Goal: Use online tool/utility: Use online tool/utility

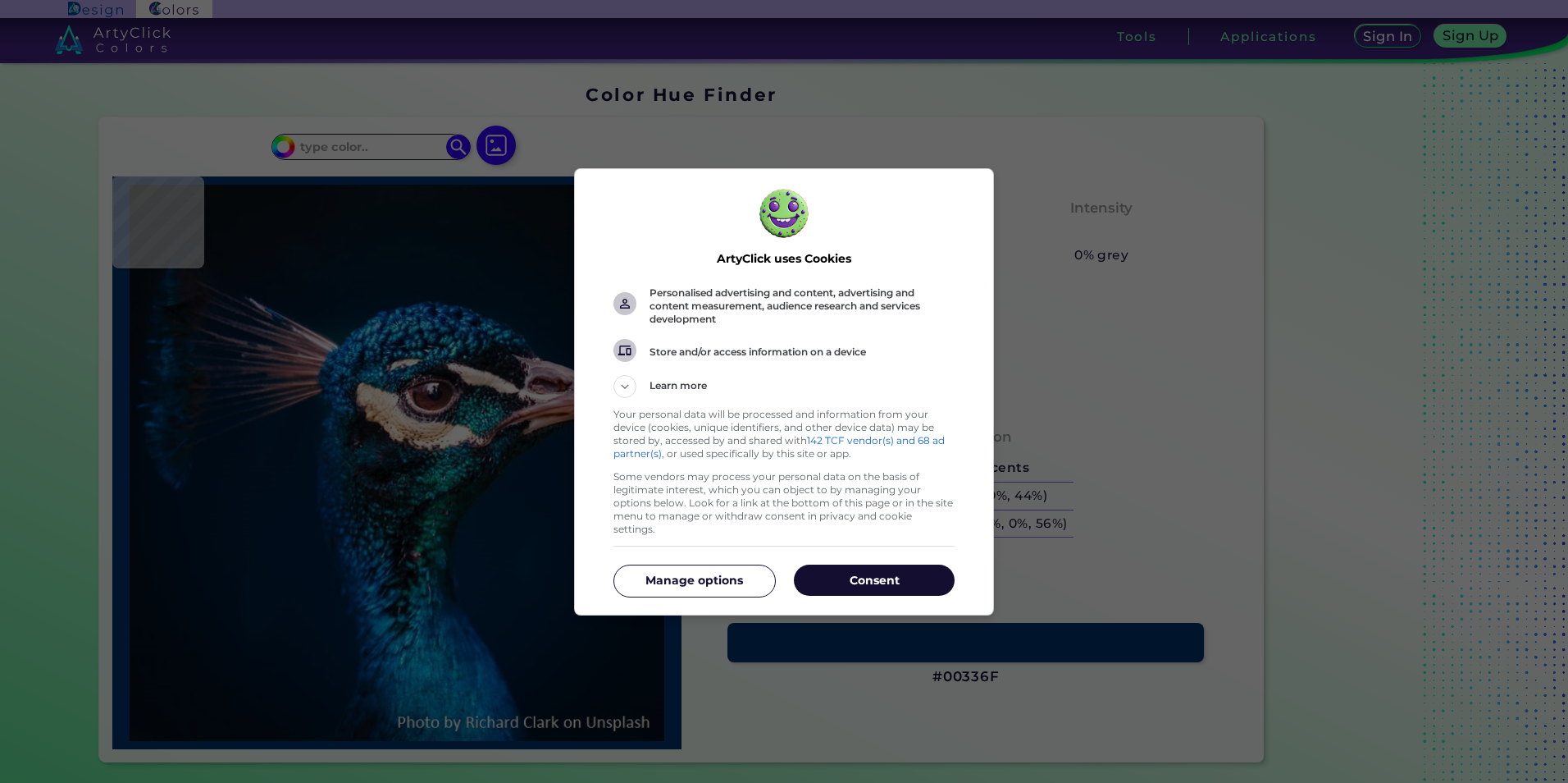
click at [823, 580] on p "Consent" at bounding box center [874, 580] width 161 height 17
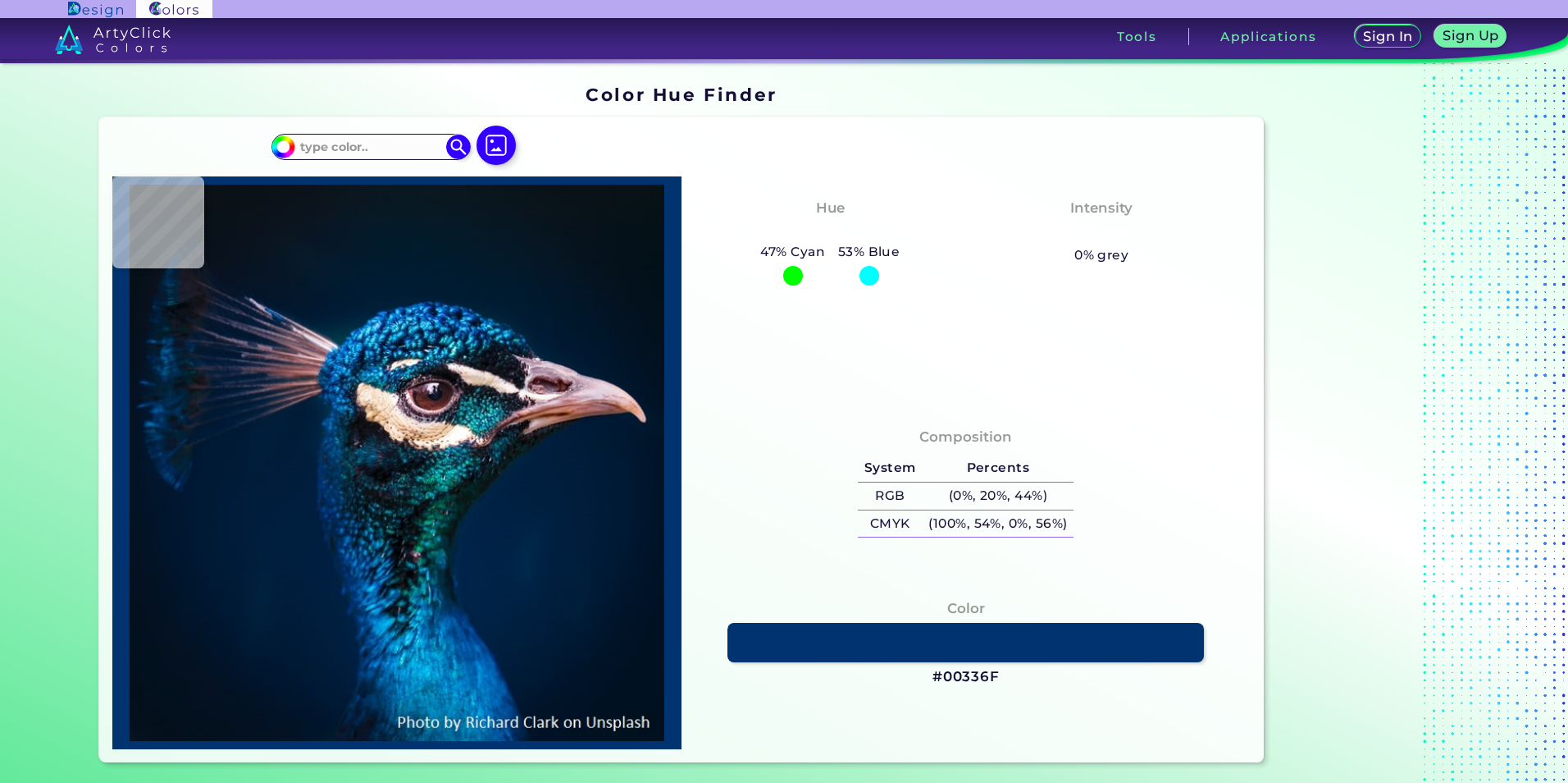
type input "#000000"
type input "#001429"
type input "#e2d0db"
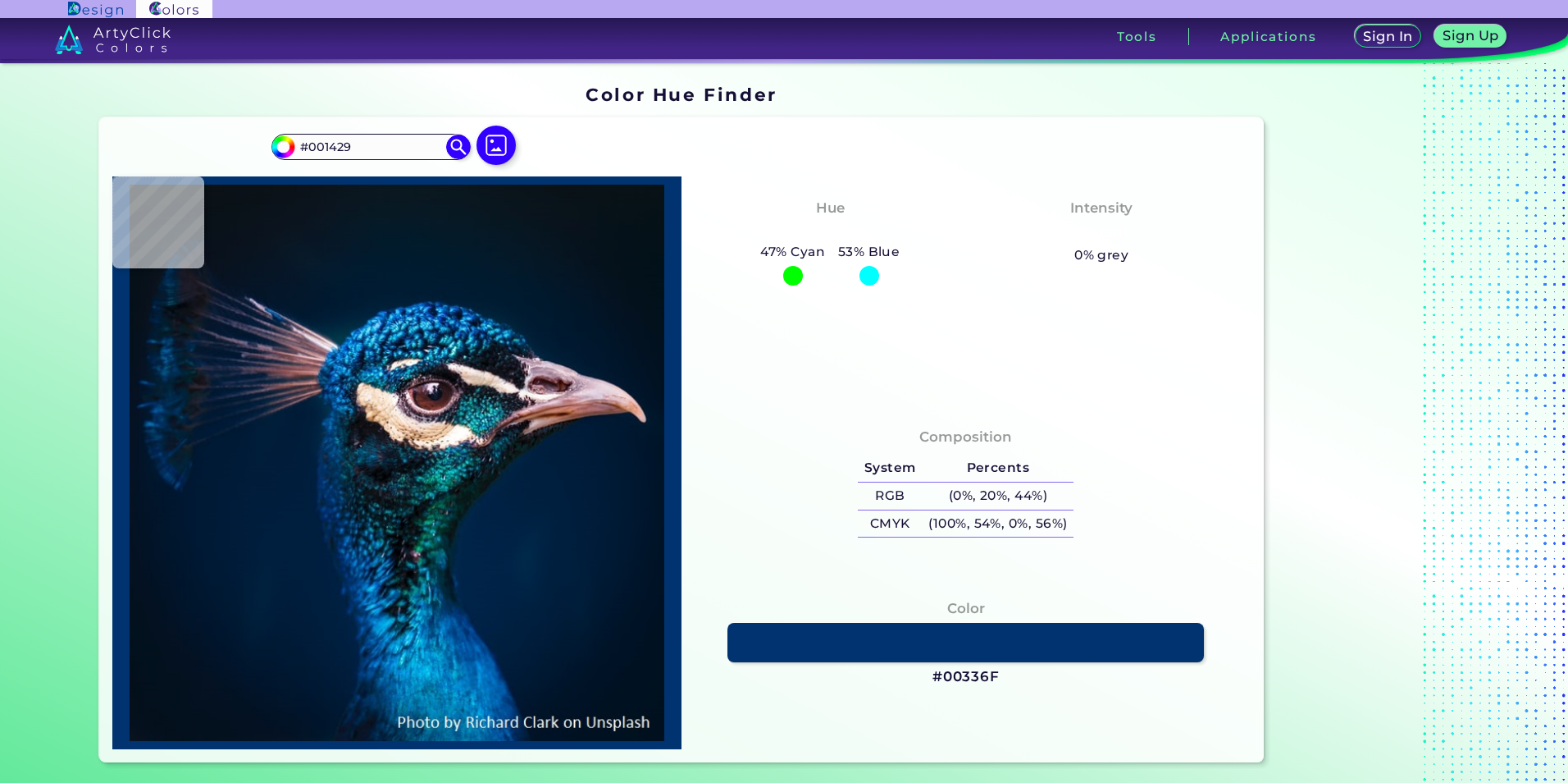
type input "#E2D0DB"
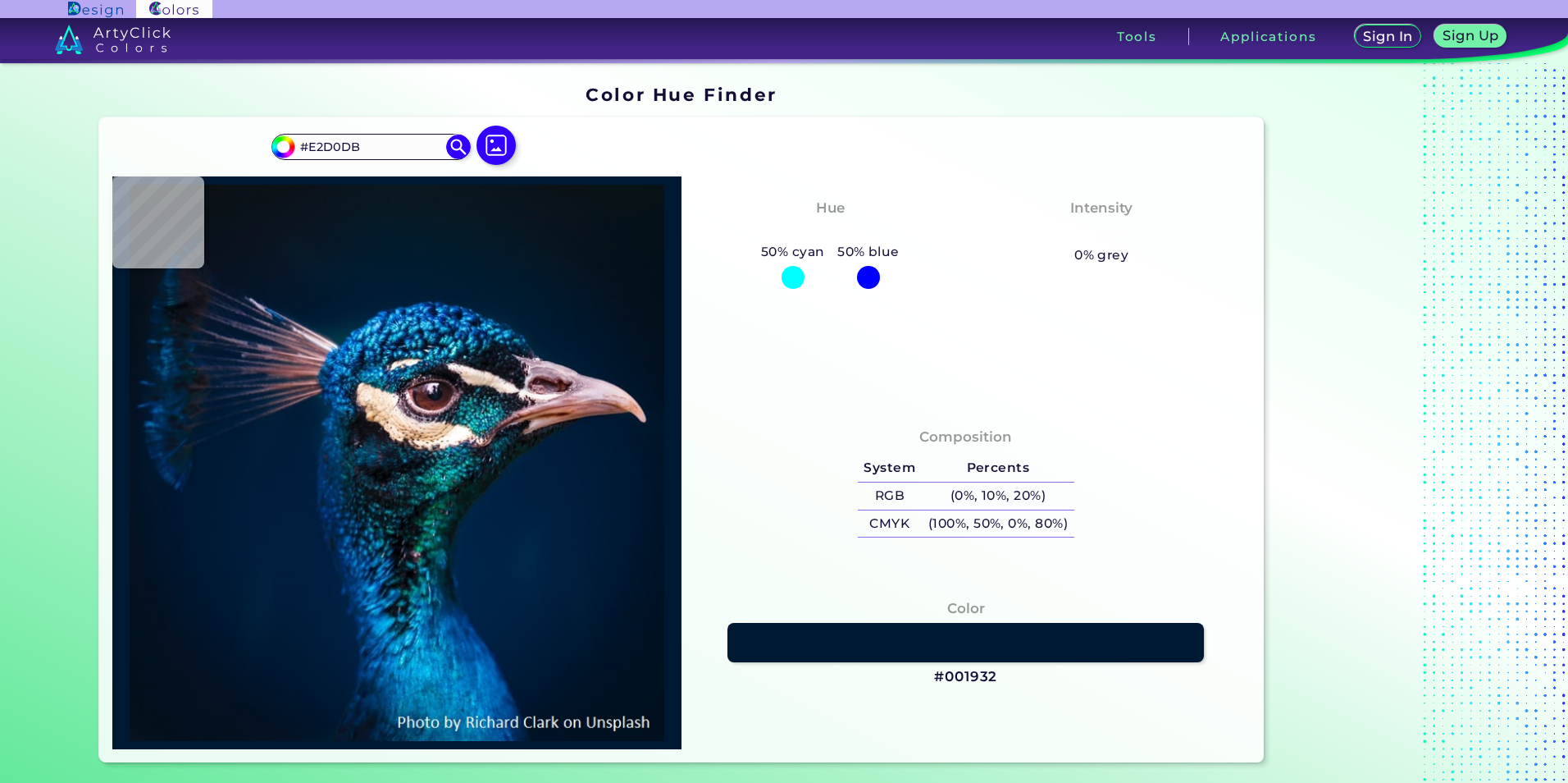
type input "#001932"
type input "#011327"
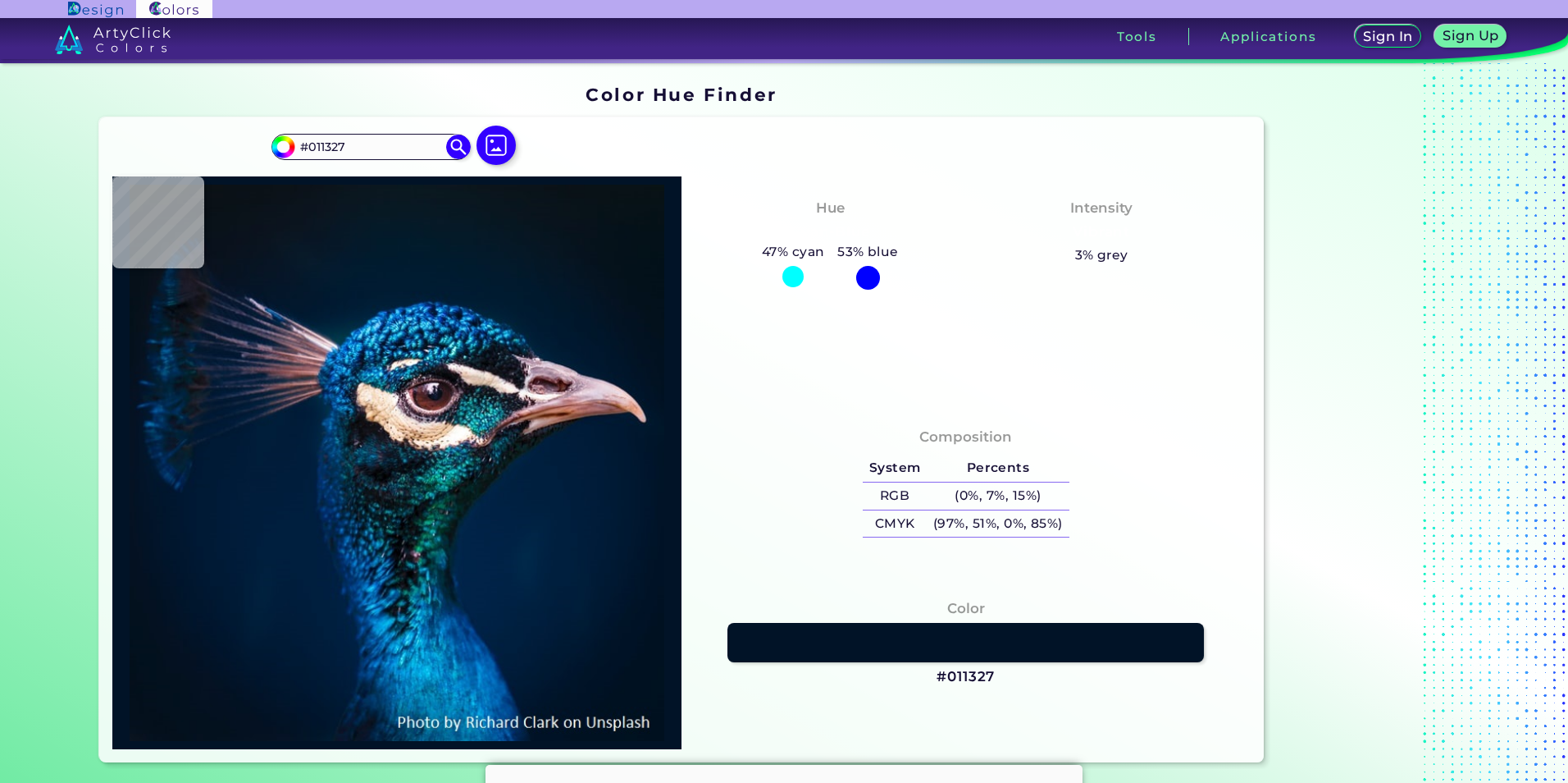
type input "#101319"
type input "#113b53"
type input "#113B53"
type input "#002849"
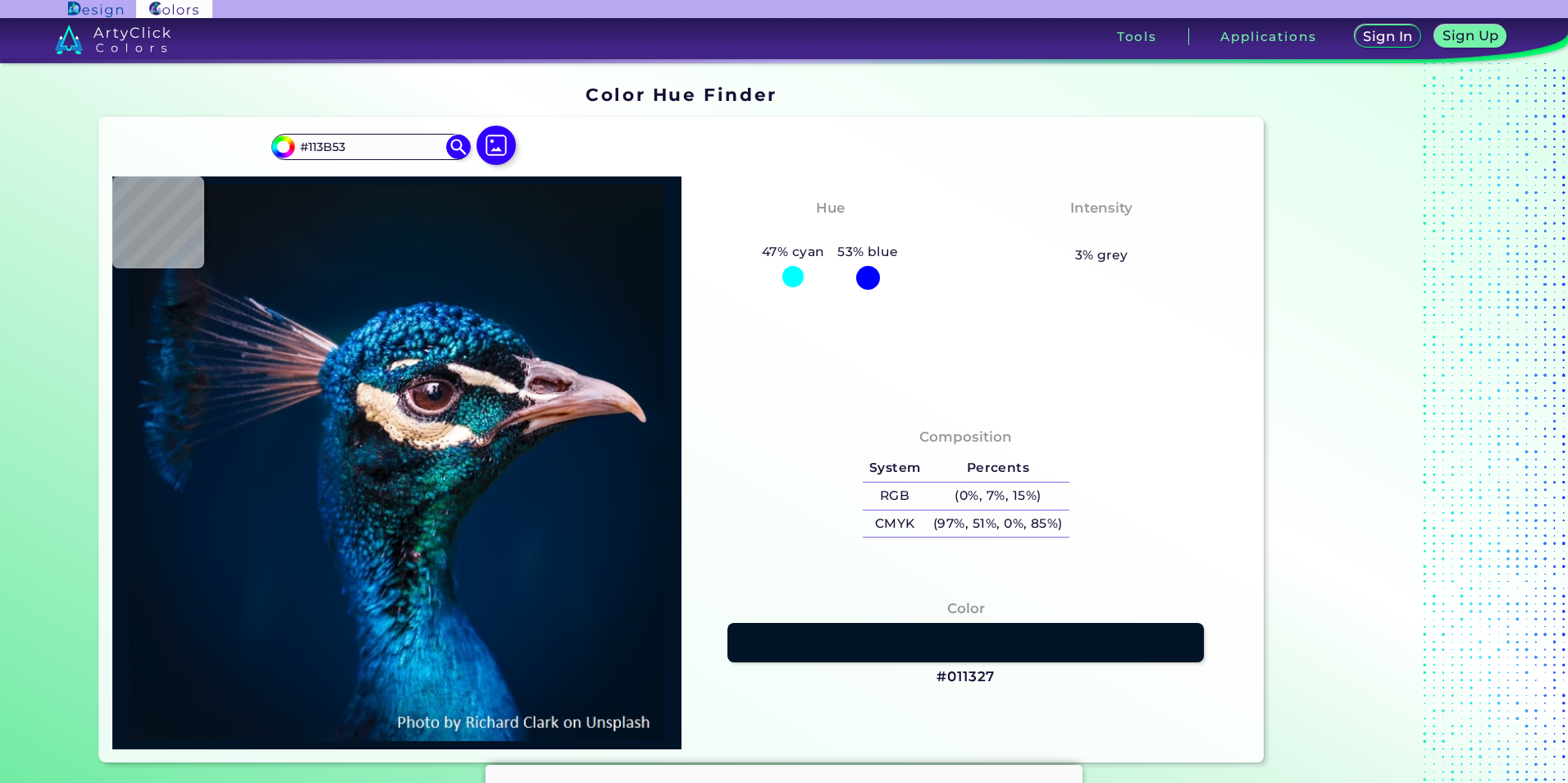
type input "#002849"
type input "#002141"
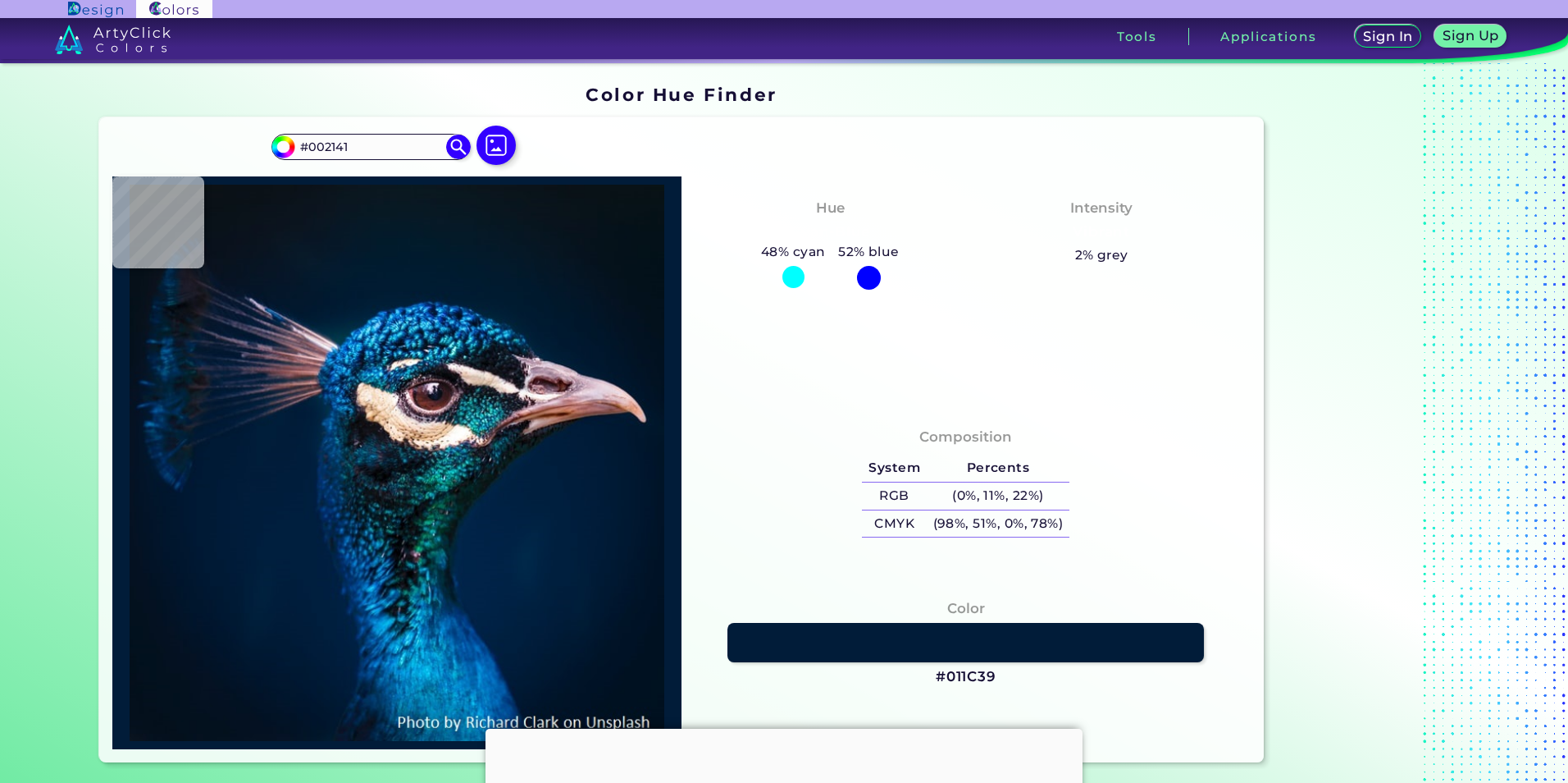
type input "#011c39"
type input "#011C39"
type input "#011c38"
type input "#011C38"
type input "#25263a"
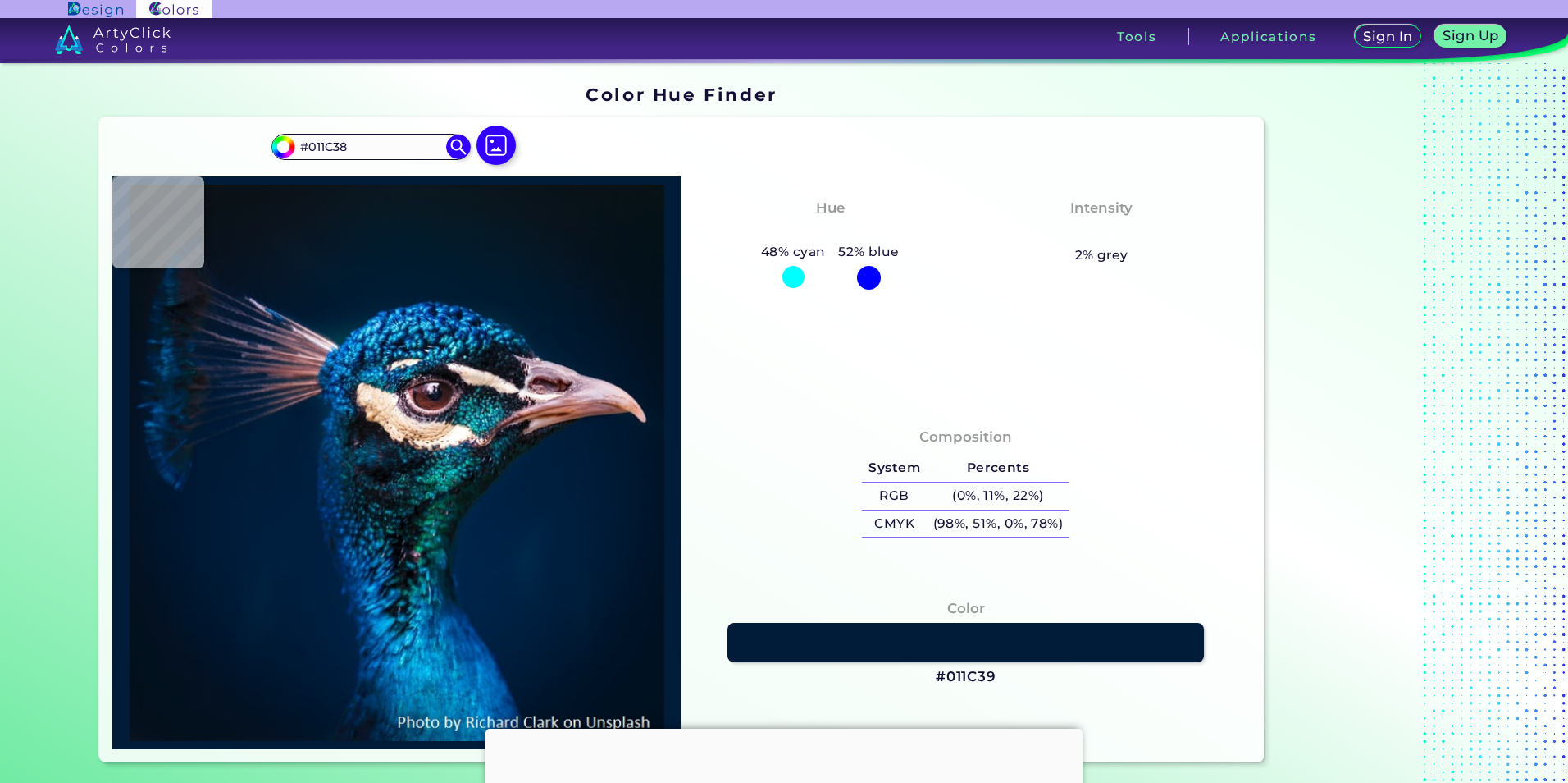
type input "#25263A"
type input "#14243b"
type input "#14243B"
type input "#262f43"
type input "#262F43"
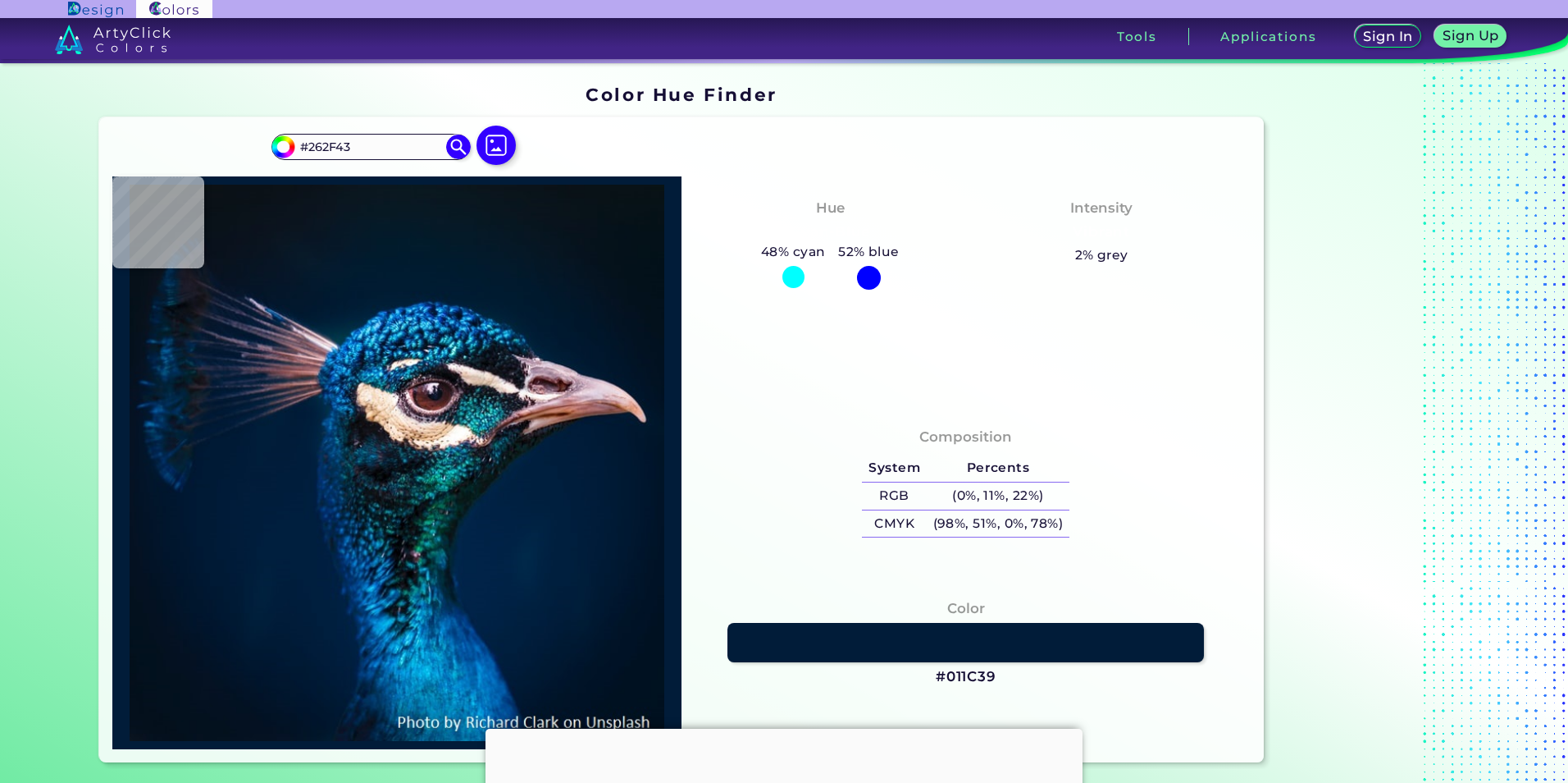
type input "#0e2038"
type input "#0E2038"
type input "#0f2336"
type input "#0F2336"
type input "#503a4a"
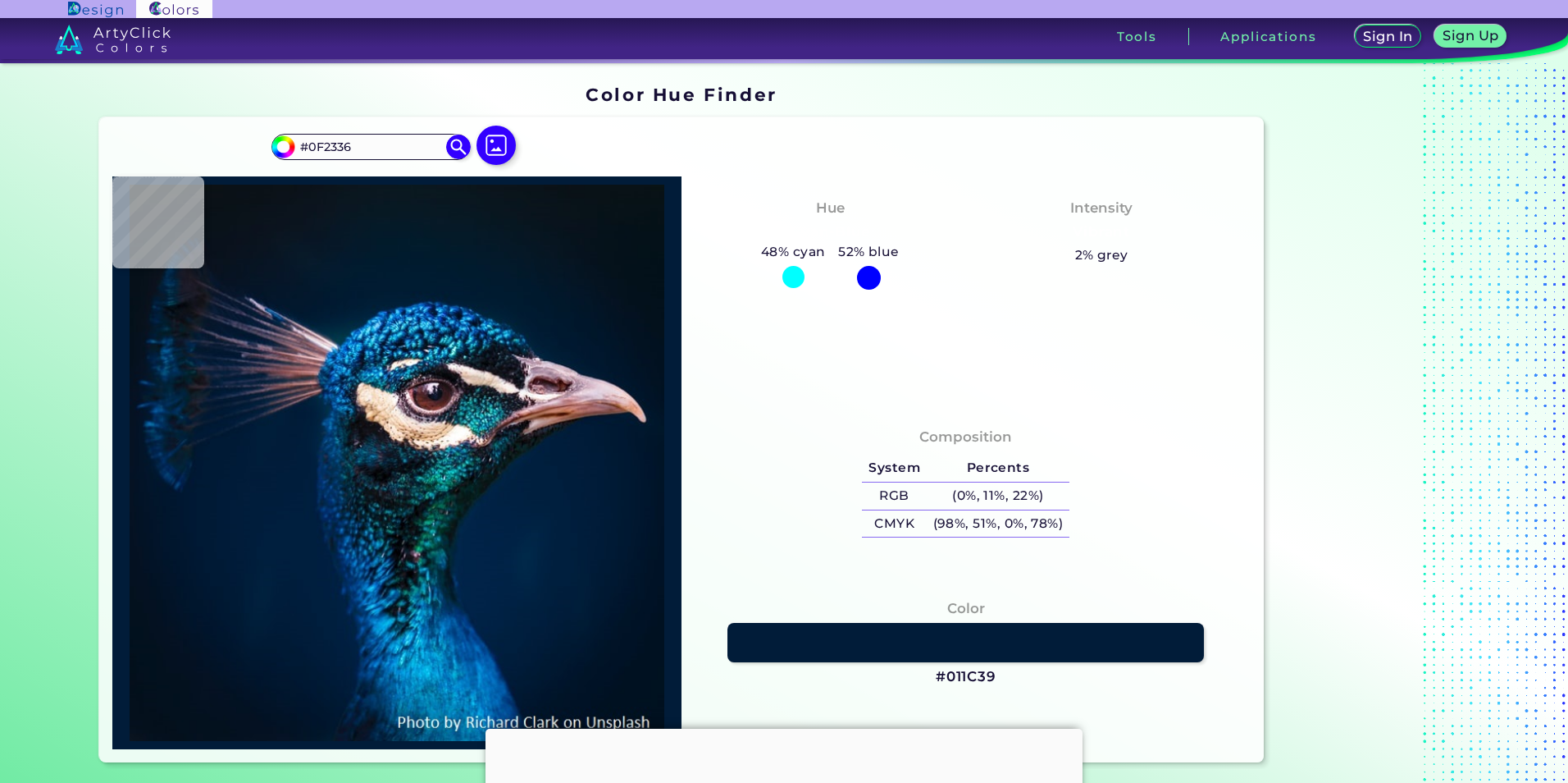
type input "#503A4A"
type input "#222439"
type input "#12203b"
type input "#12203B"
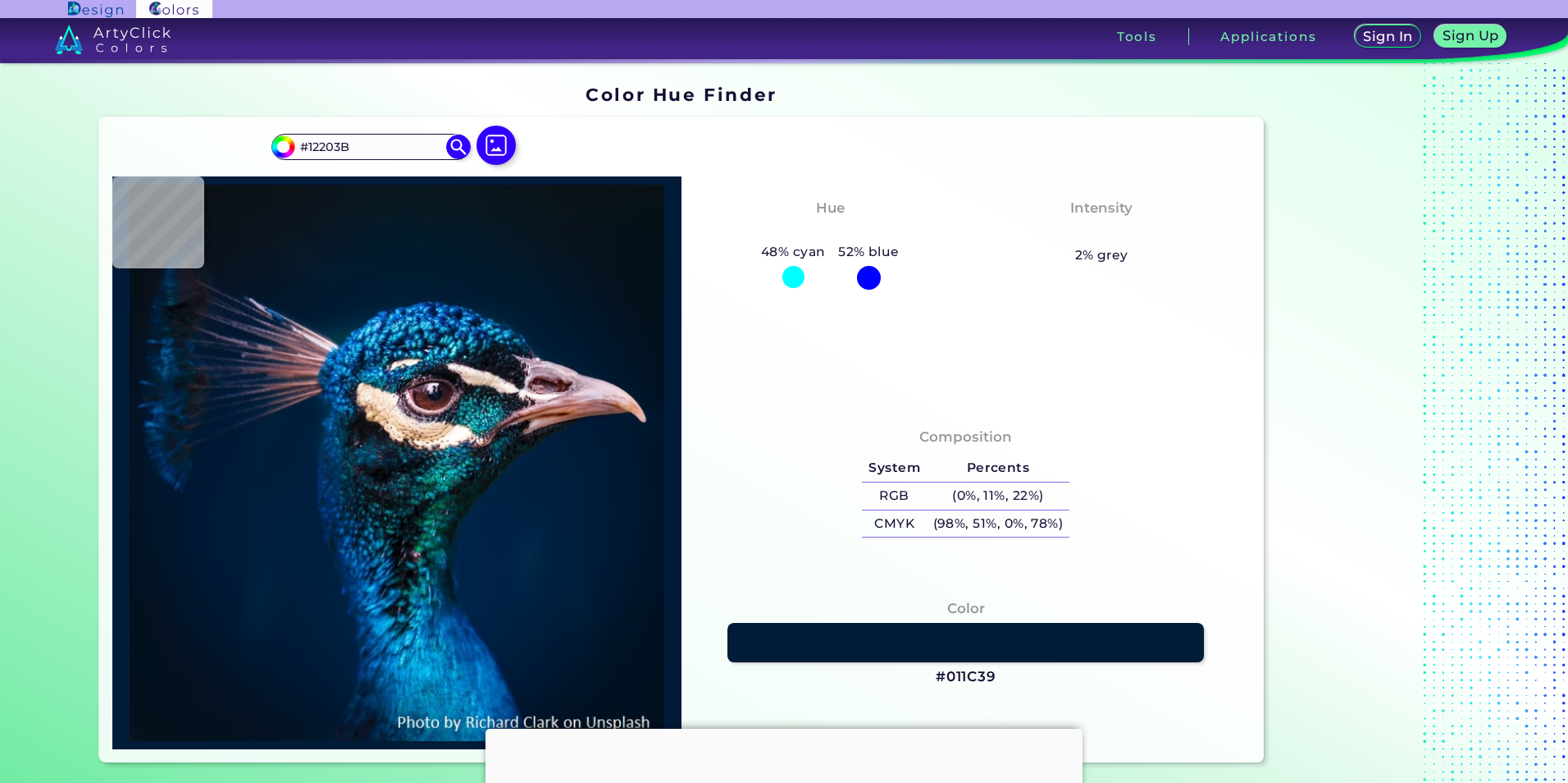
type input "#33334f"
type input "#33334F"
type input "#06162d"
type input "#06162D"
type input "#011a32"
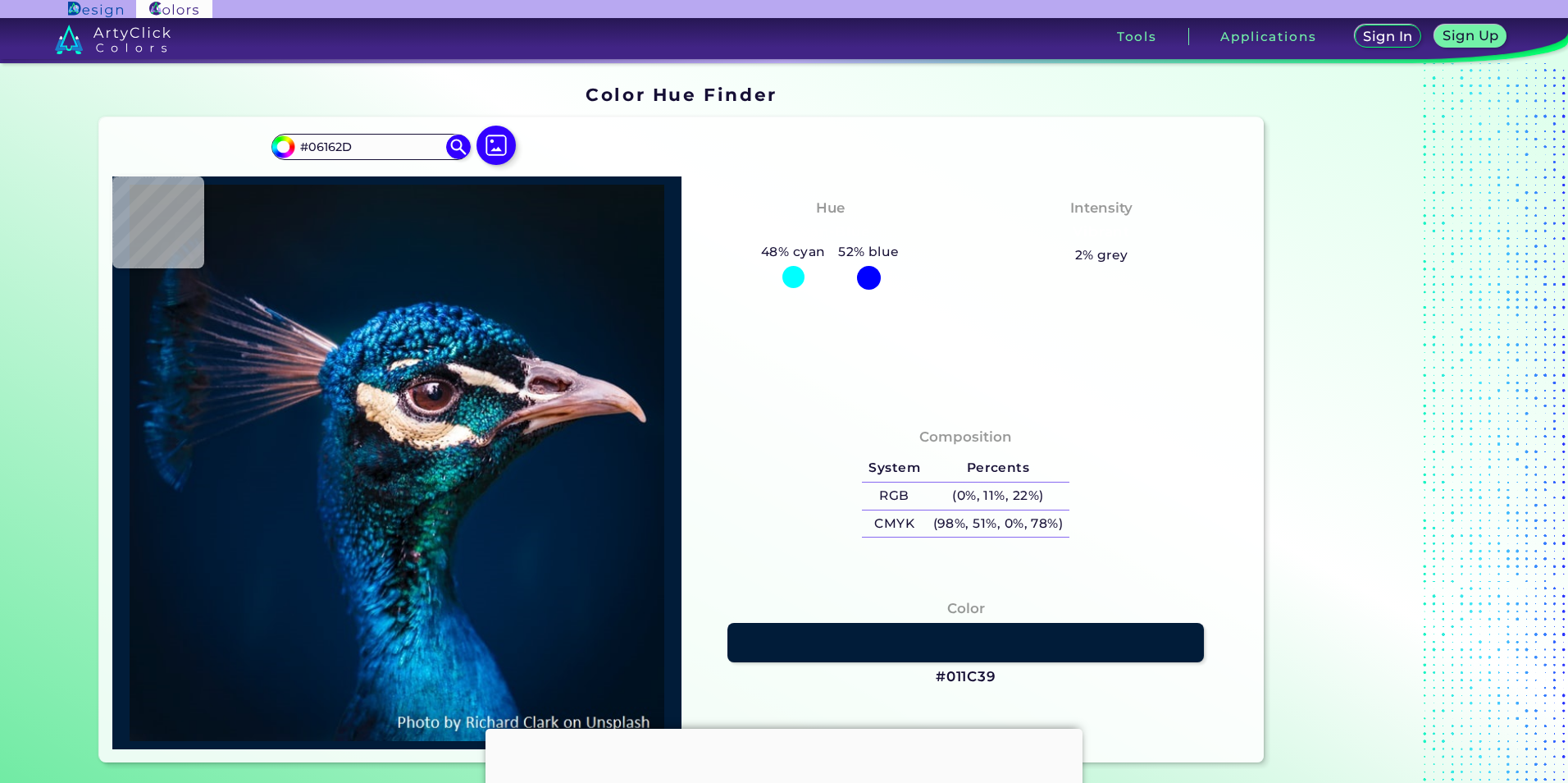
type input "#011A32"
type input "#162139"
type input "#061323"
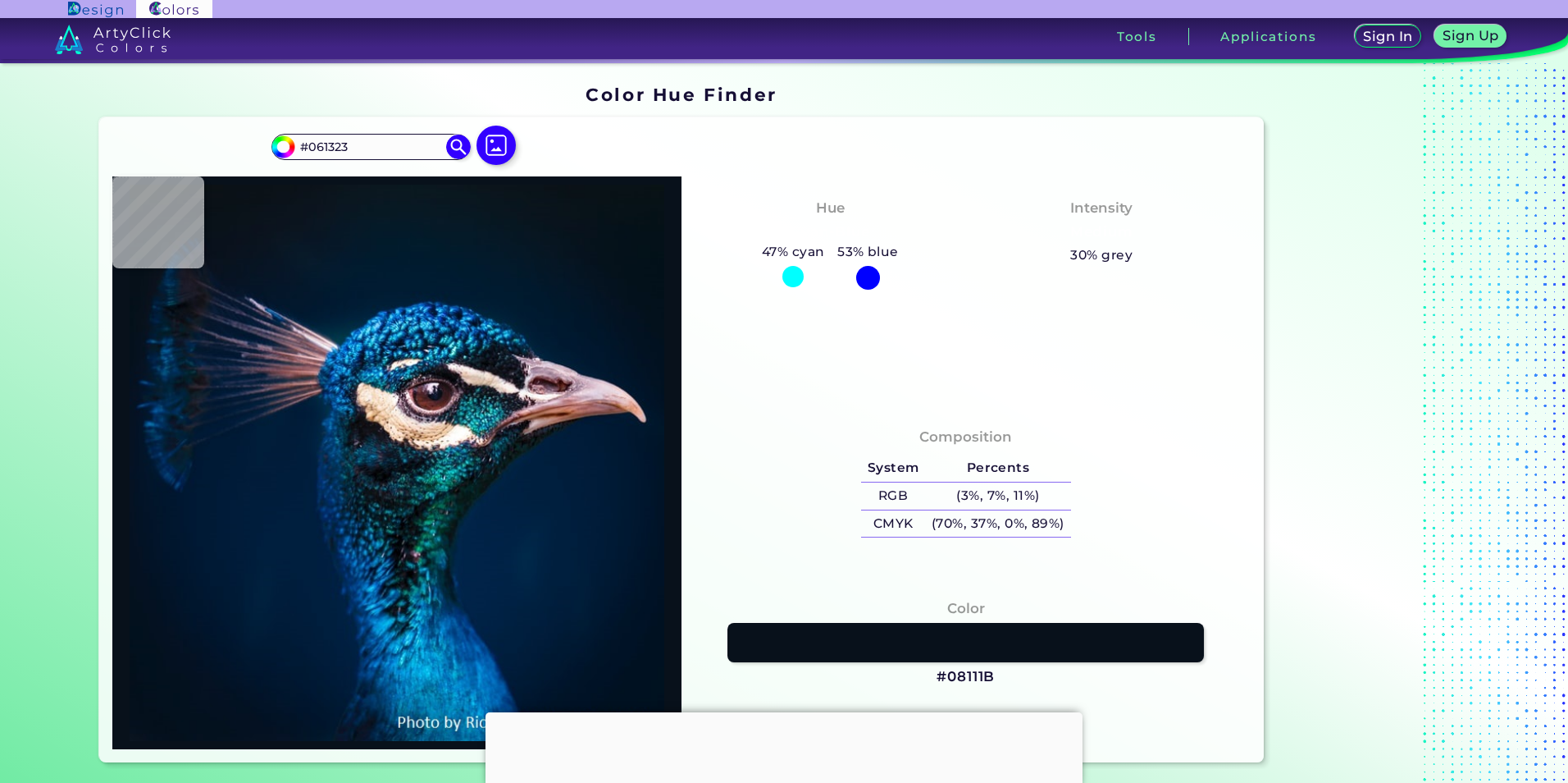
type input "#08111b"
type input "#08111B"
